Goal: Task Accomplishment & Management: Manage account settings

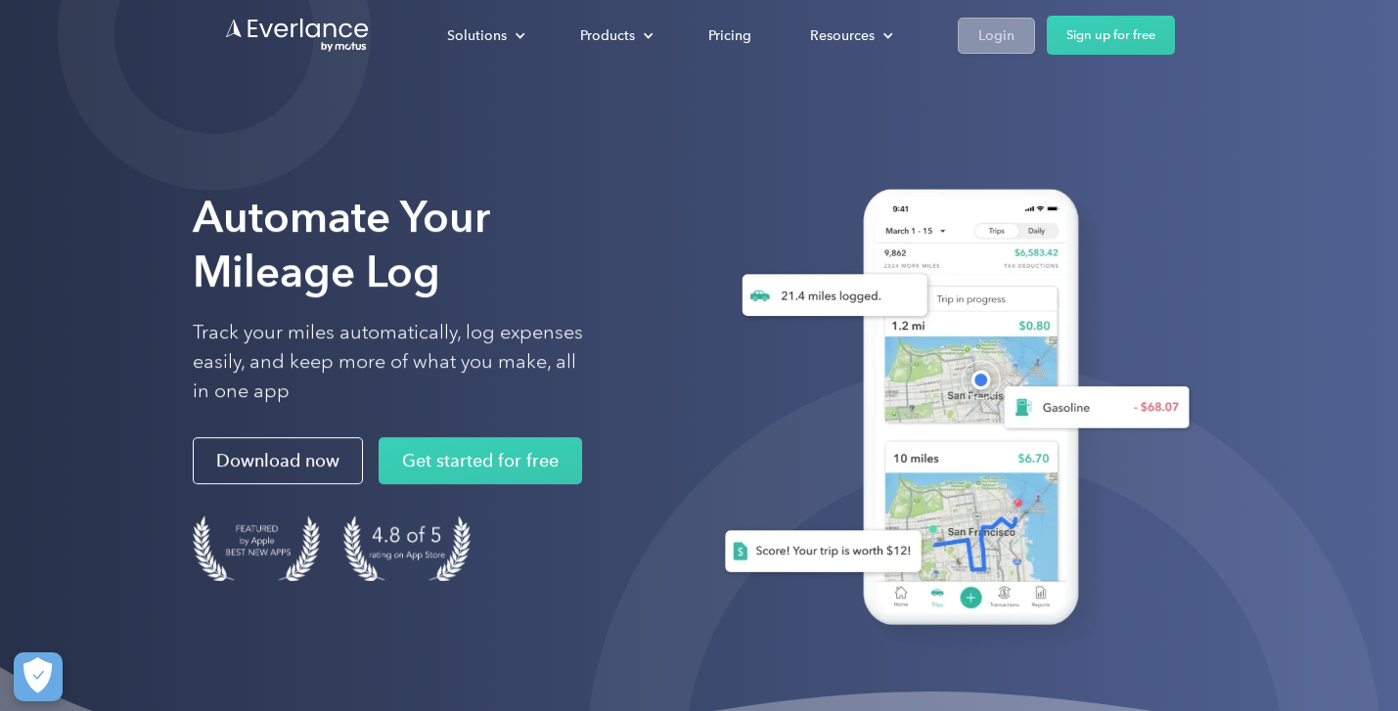
click at [978, 39] on div "Login" at bounding box center [996, 35] width 36 height 24
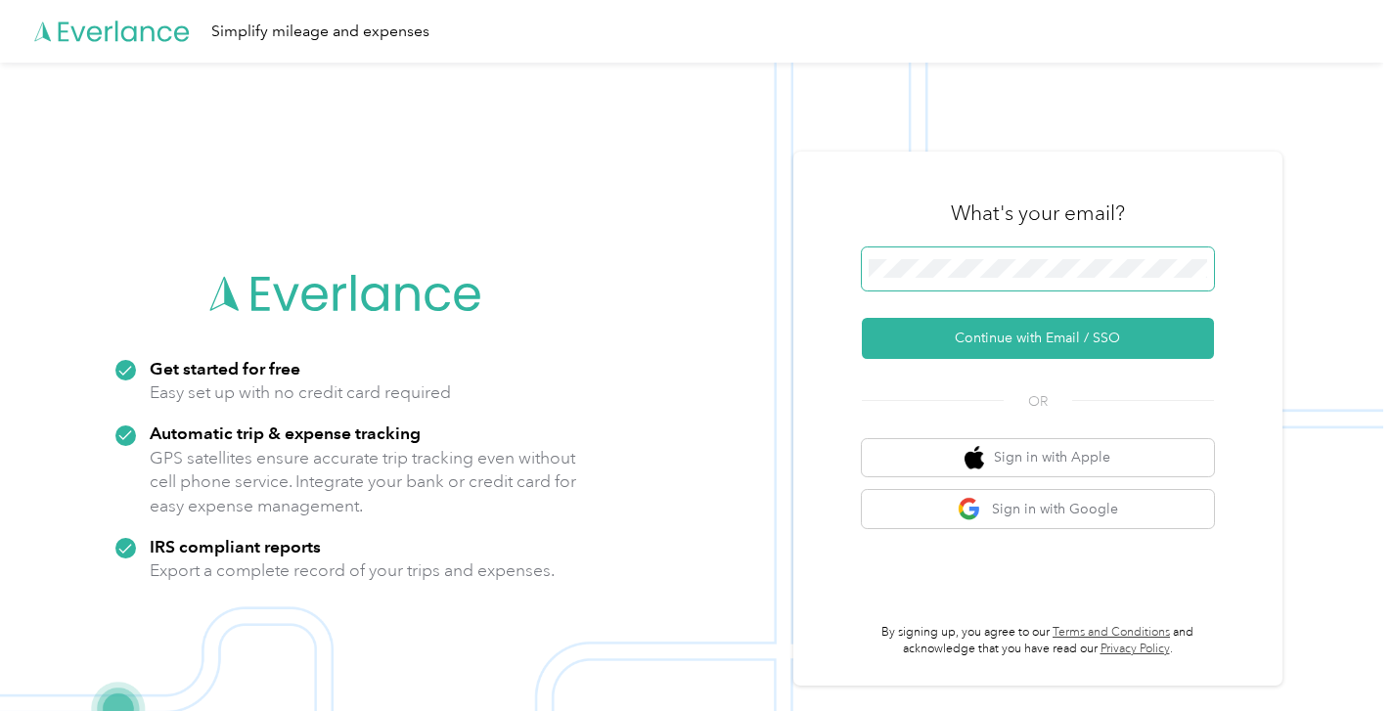
click at [1045, 337] on button "Continue with Email / SSO" at bounding box center [1038, 338] width 352 height 41
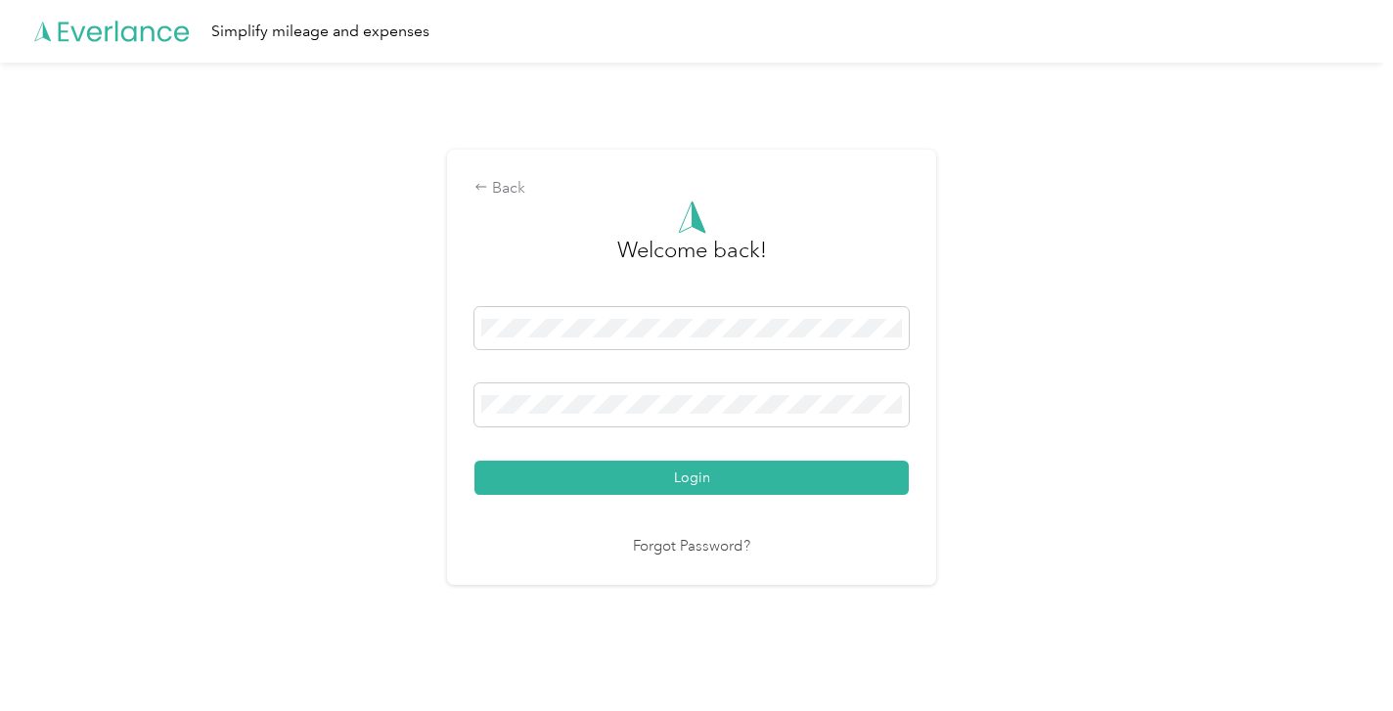
click at [696, 477] on button "Login" at bounding box center [691, 478] width 434 height 34
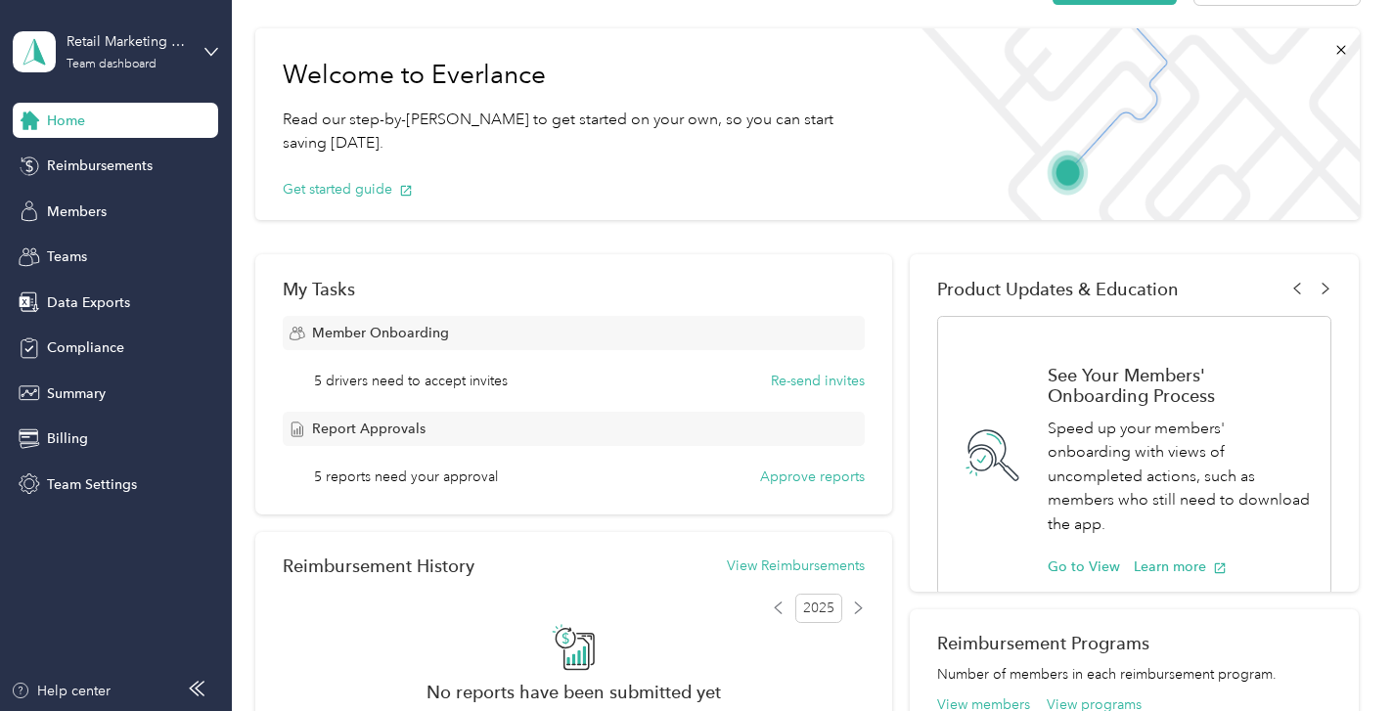
scroll to position [85, 0]
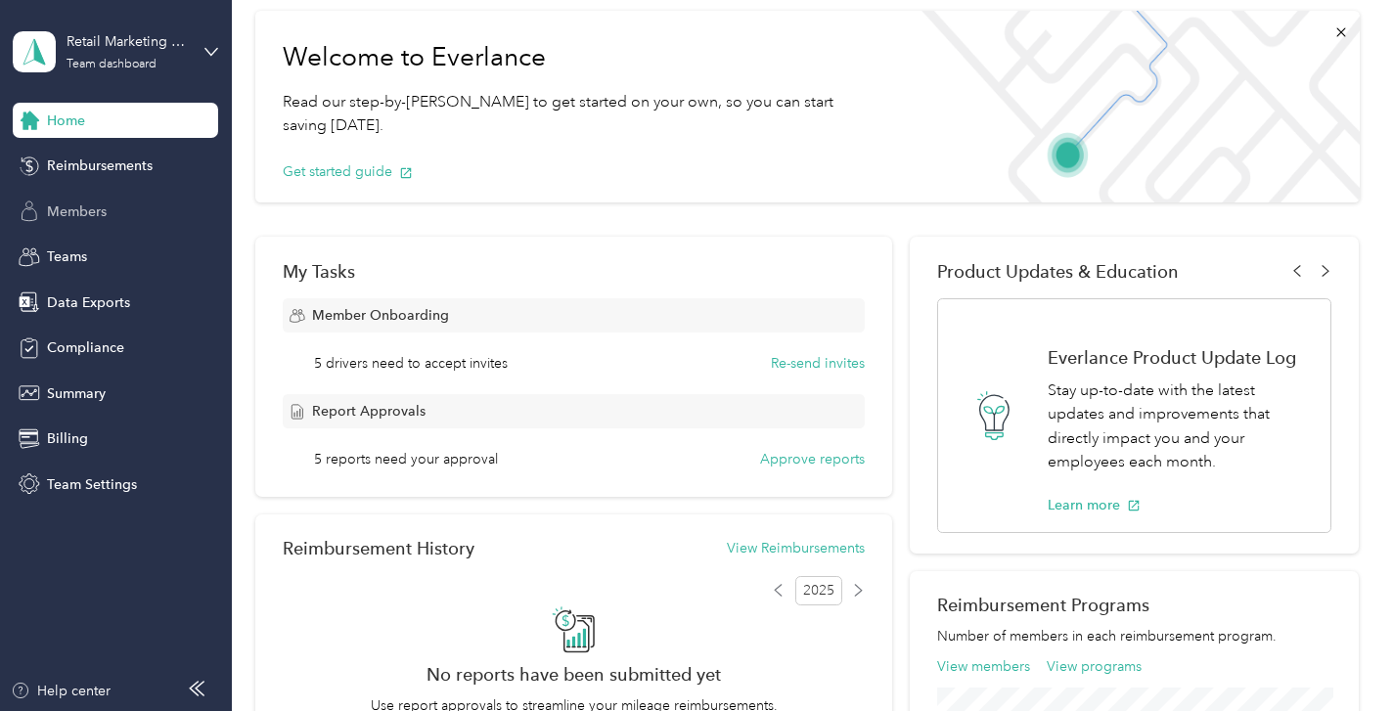
click at [84, 216] on span "Members" at bounding box center [77, 211] width 60 height 21
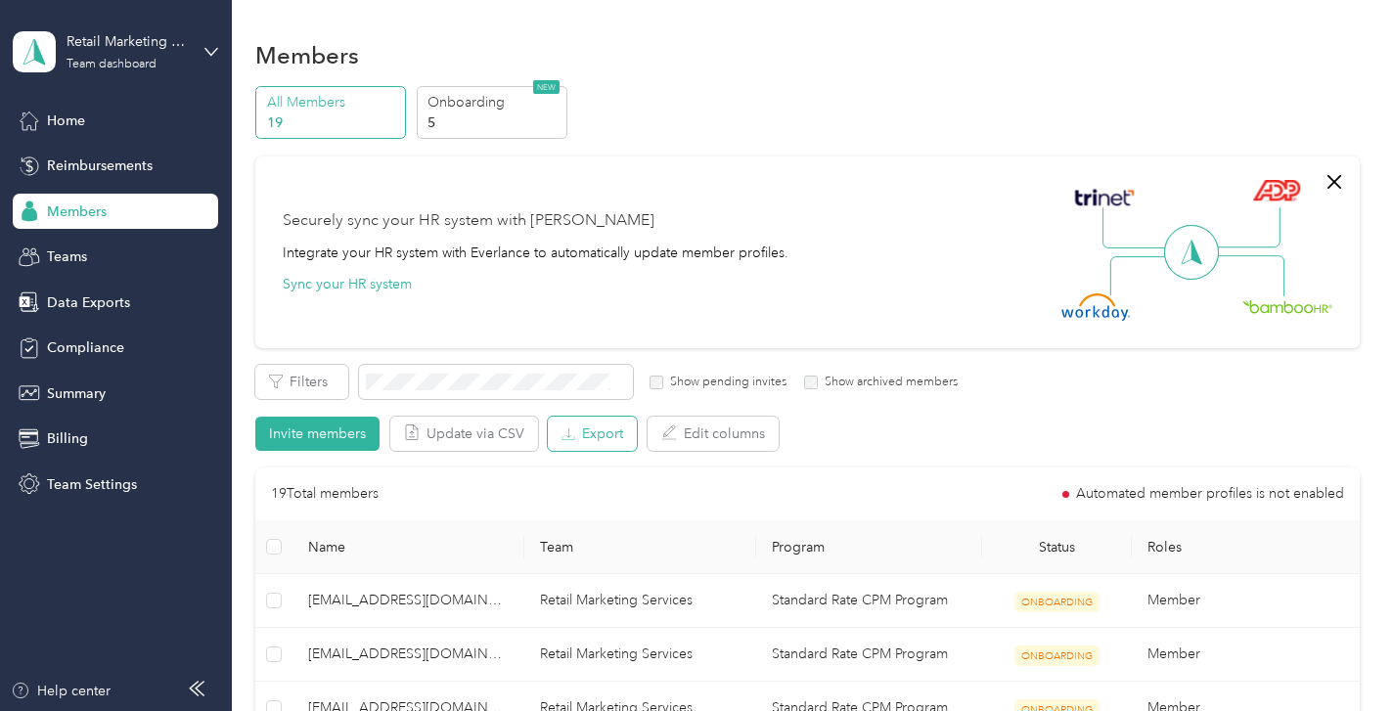
click at [595, 439] on button "Export" at bounding box center [592, 434] width 89 height 34
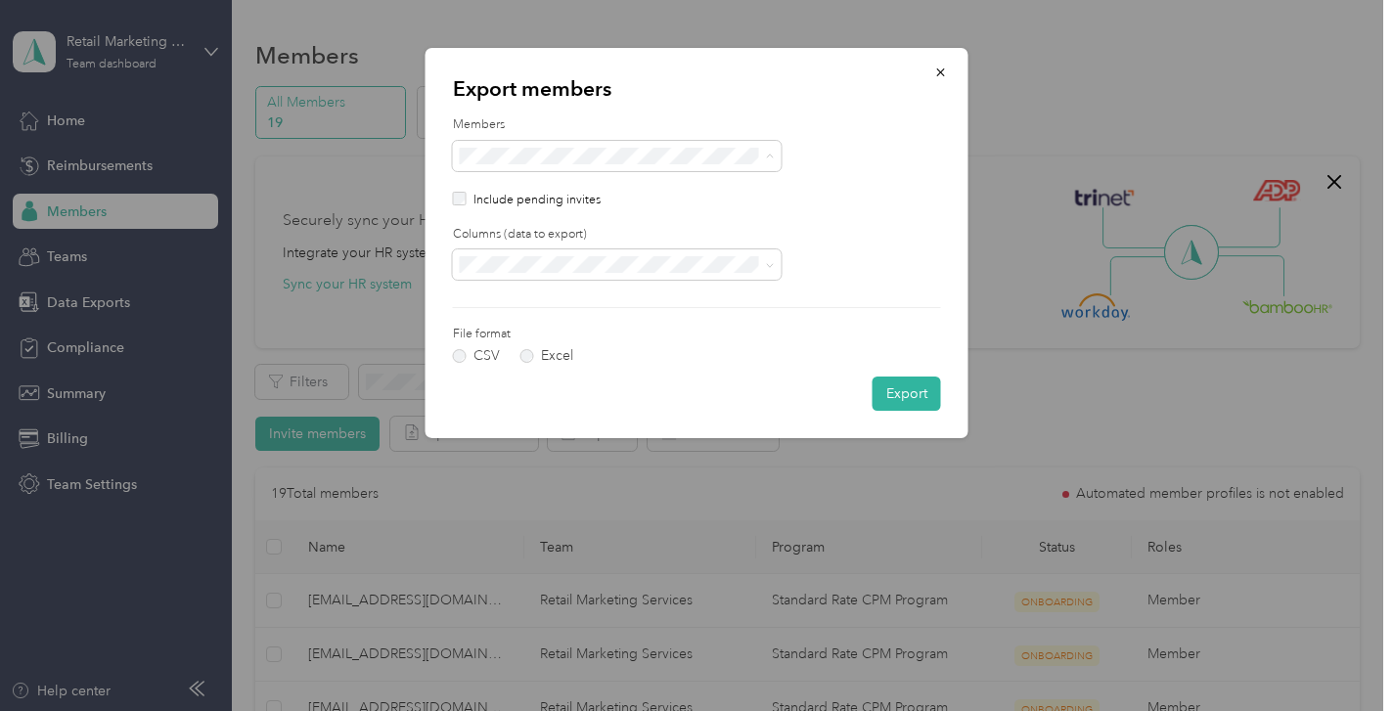
click at [675, 344] on form "Members Include pending invites Columns (data to export) File format CSV Excel …" at bounding box center [697, 263] width 488 height 294
click at [941, 72] on icon "button" at bounding box center [940, 72] width 8 height 8
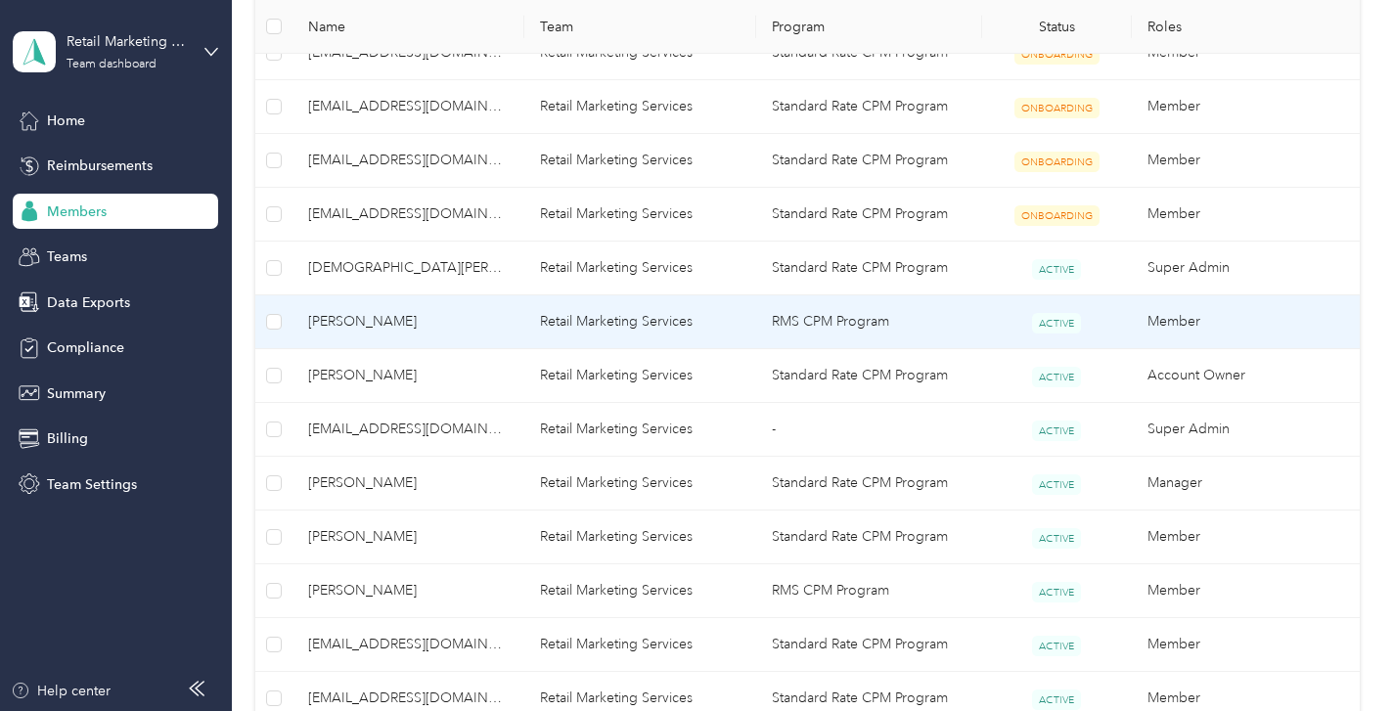
scroll to position [615, 0]
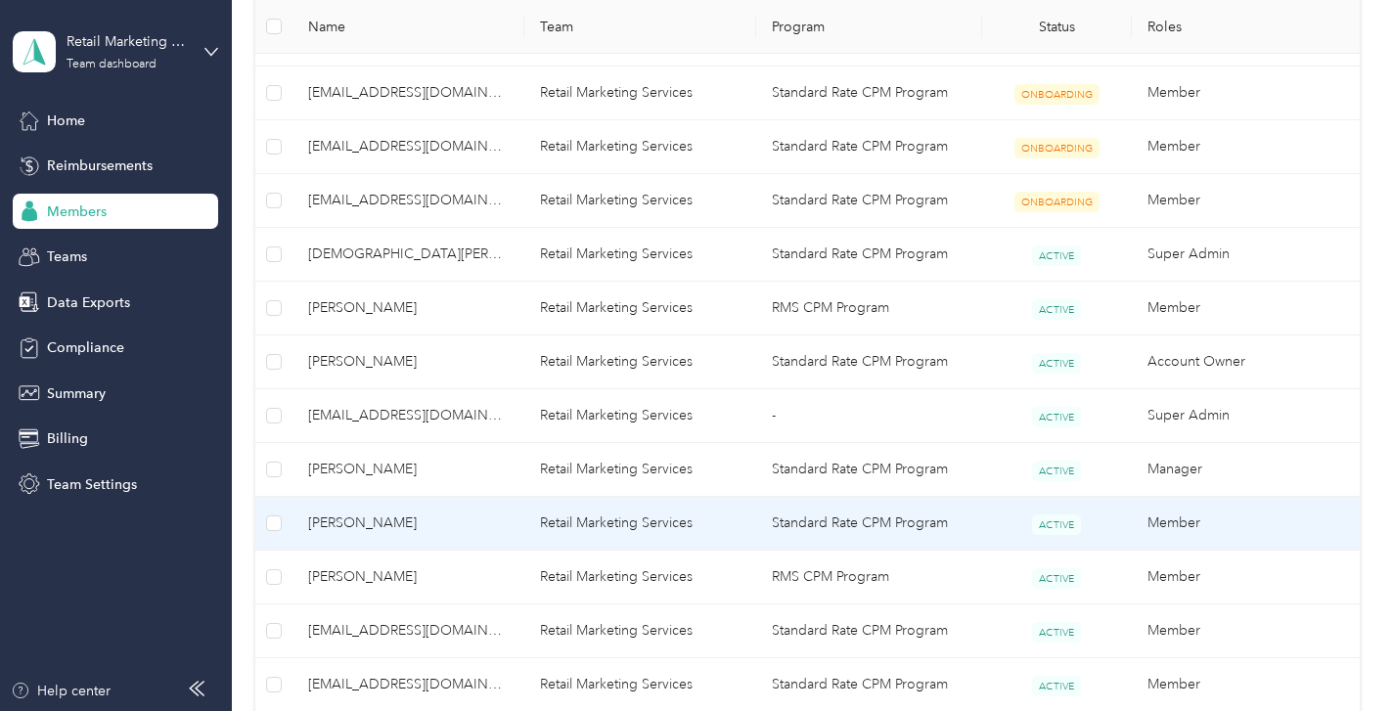
click at [381, 523] on span "[PERSON_NAME]" at bounding box center [408, 524] width 201 height 22
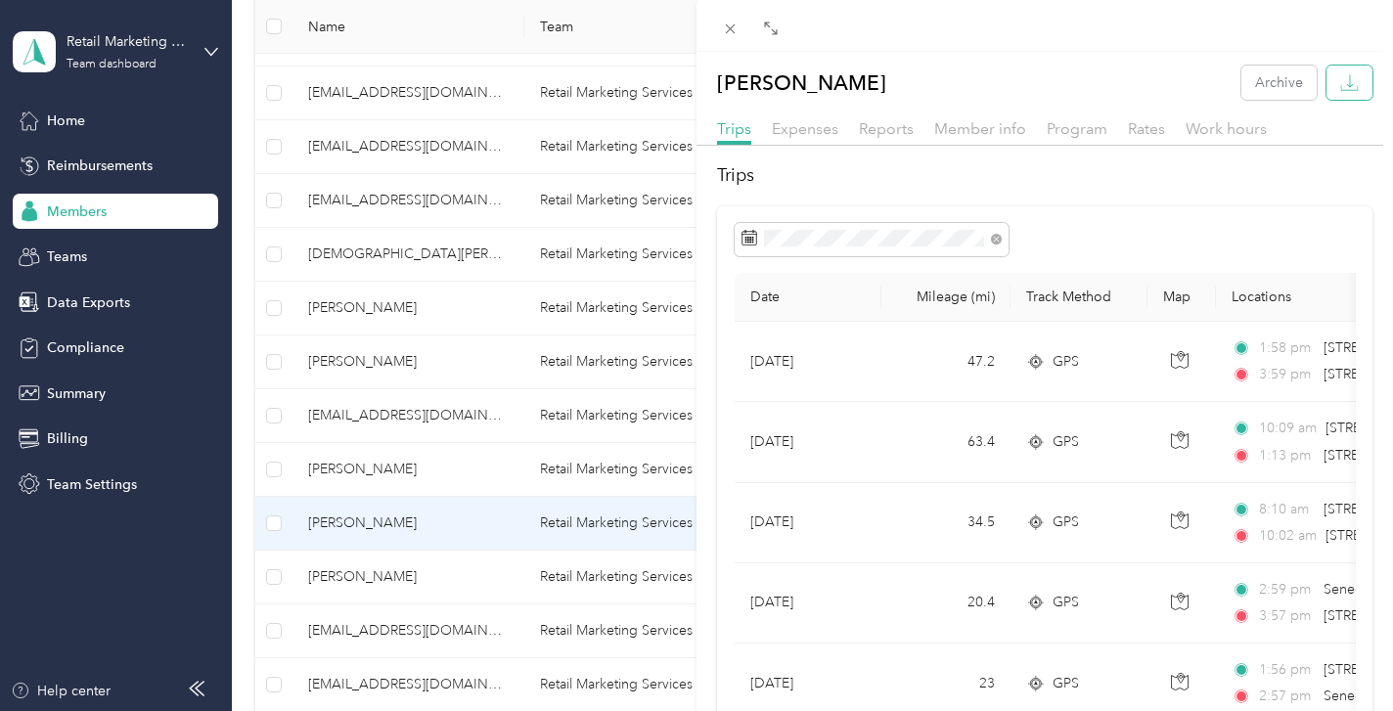
click at [1344, 77] on icon "button" at bounding box center [1349, 82] width 19 height 19
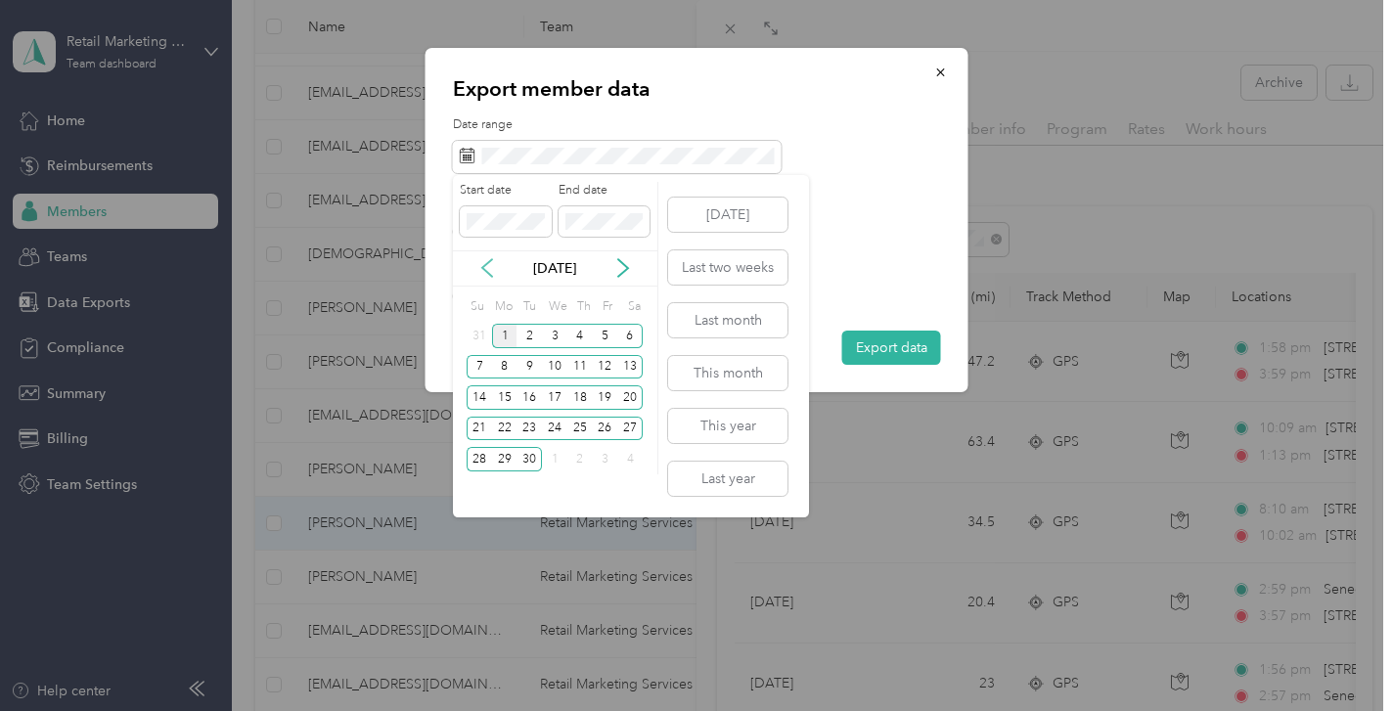
click at [485, 260] on icon at bounding box center [487, 268] width 20 height 20
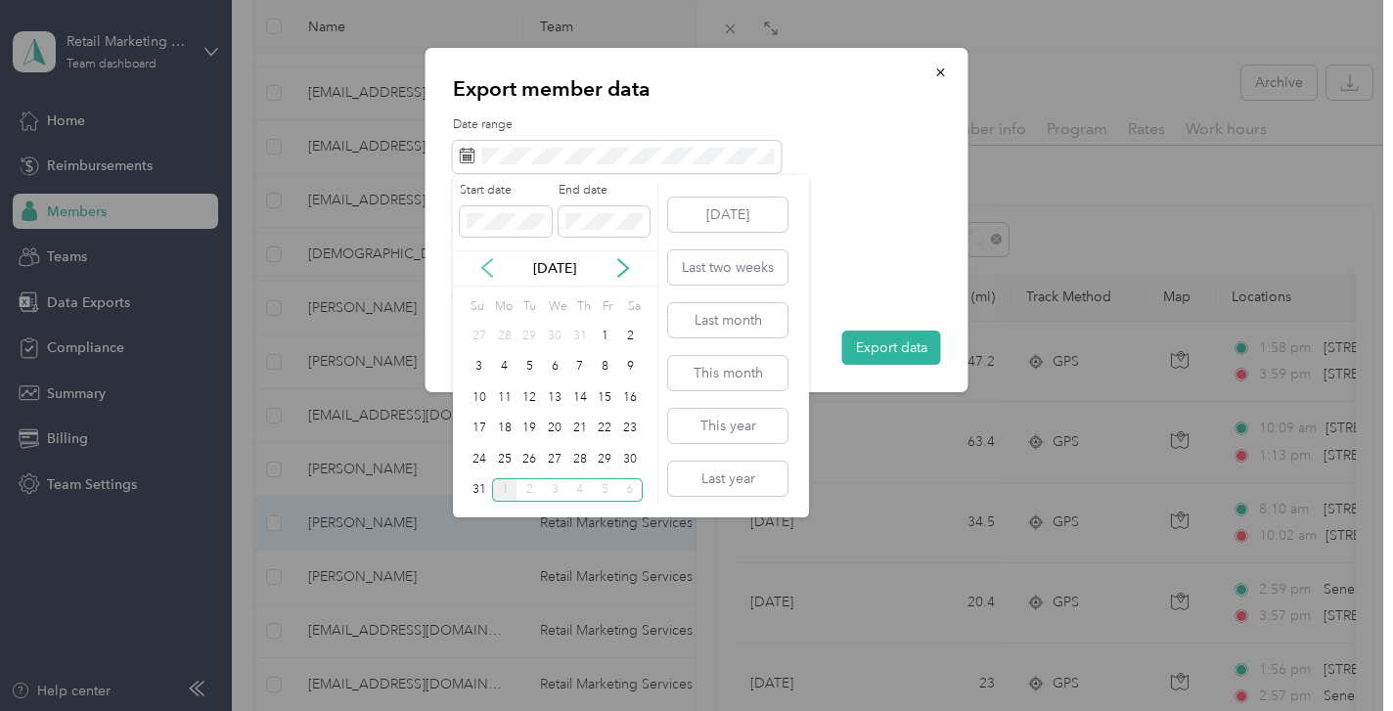
click at [485, 260] on icon at bounding box center [487, 268] width 20 height 20
click at [626, 269] on icon at bounding box center [623, 268] width 10 height 18
click at [474, 334] on div "1" at bounding box center [479, 336] width 25 height 24
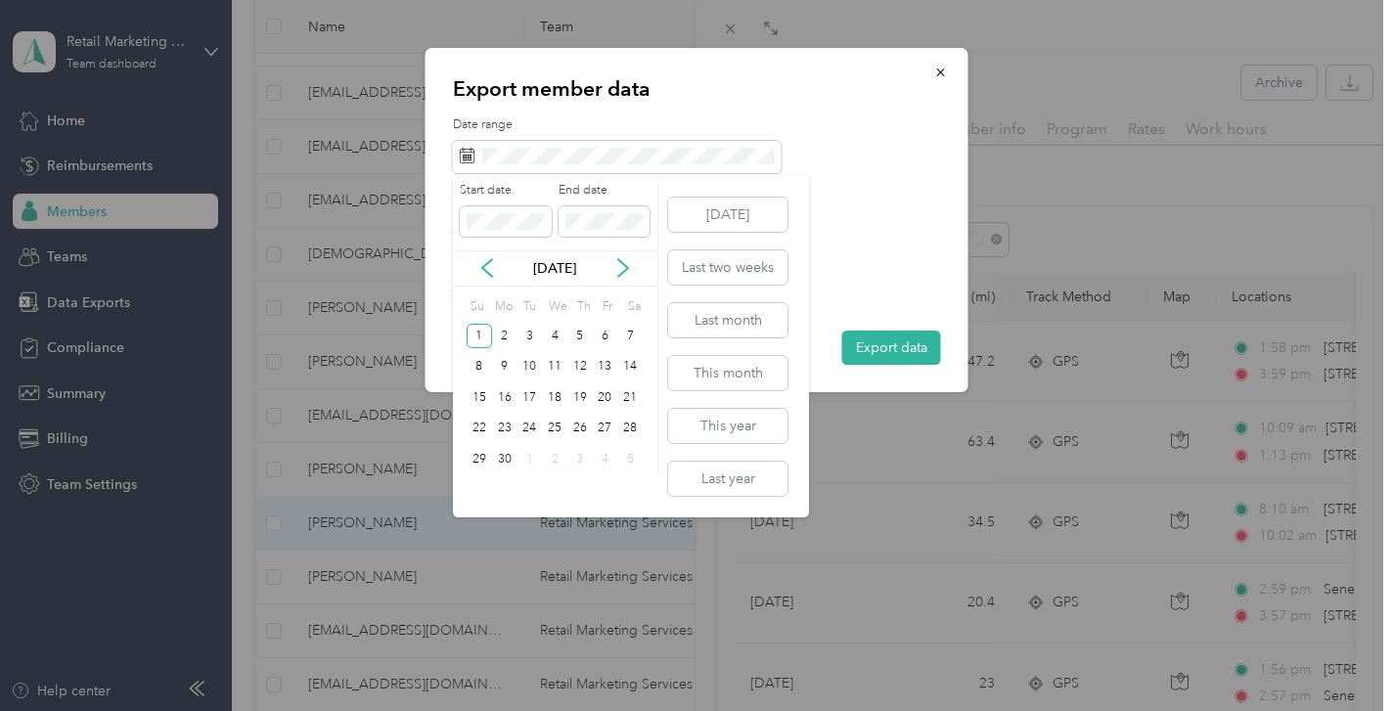
click at [631, 254] on div "[DATE]" at bounding box center [555, 268] width 204 height 36
click at [625, 258] on icon at bounding box center [623, 268] width 20 height 20
click at [481, 457] on div "24" at bounding box center [479, 459] width 25 height 24
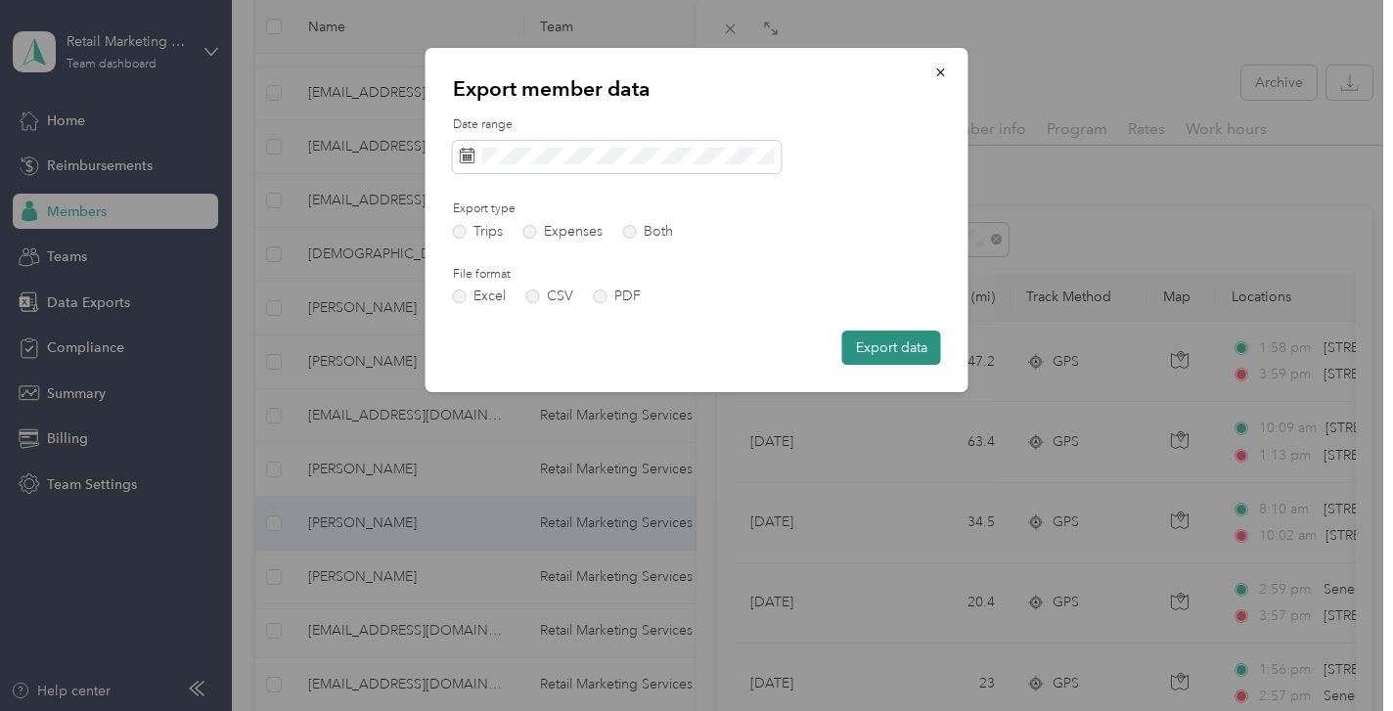
click at [891, 343] on button "Export data" at bounding box center [891, 348] width 99 height 34
